Goal: Use online tool/utility: Utilize a website feature to perform a specific function

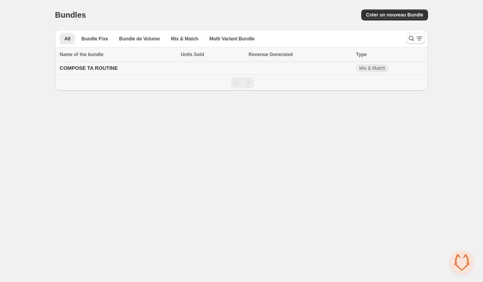
click at [126, 68] on td "COMPOSE TA ROUTINE" at bounding box center [116, 68] width 123 height 13
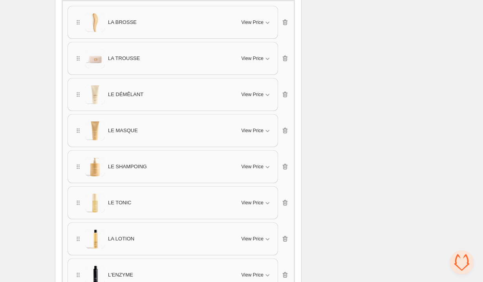
scroll to position [562, 0]
